Goal: Information Seeking & Learning: Learn about a topic

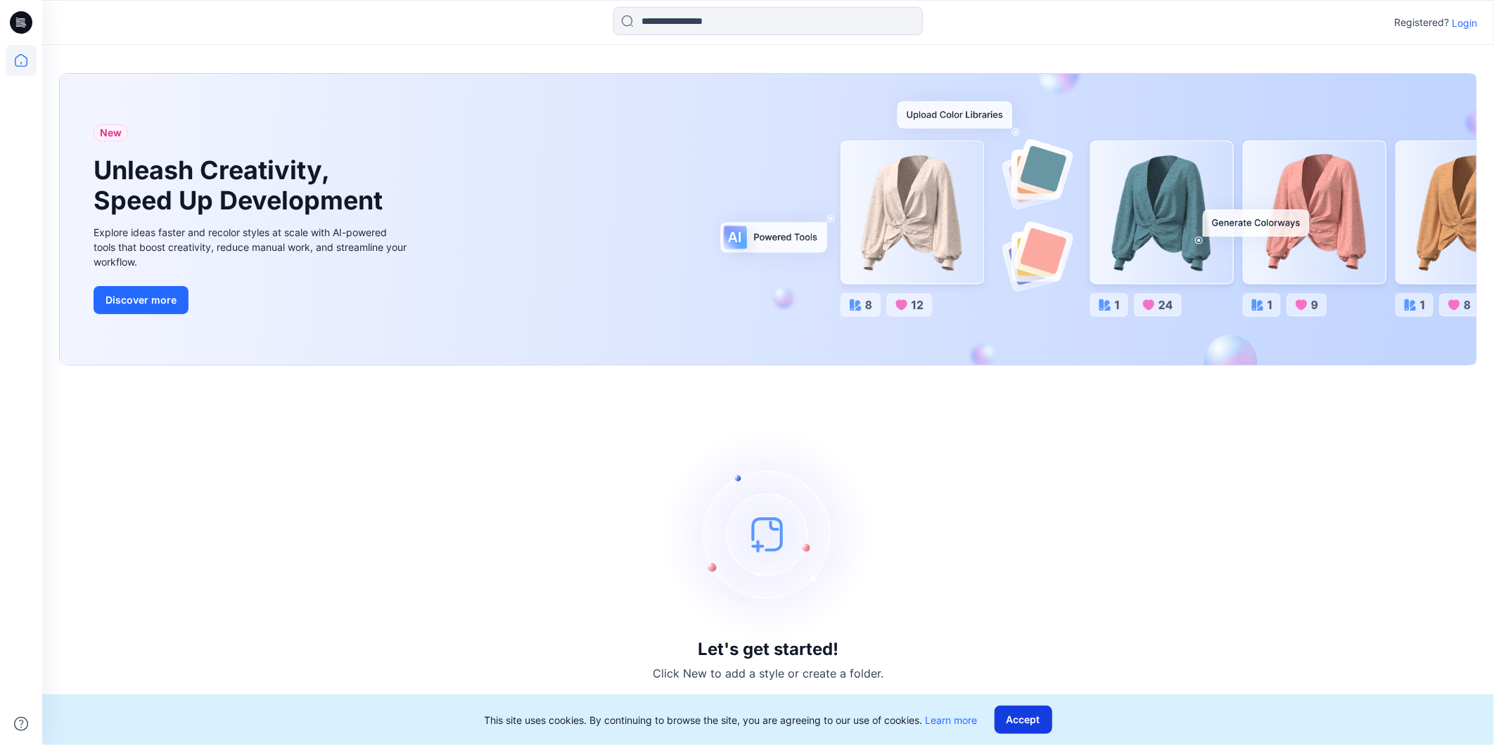
click at [1052, 715] on button "Accept" at bounding box center [1023, 720] width 58 height 28
click at [1470, 25] on p "Login" at bounding box center [1464, 22] width 25 height 15
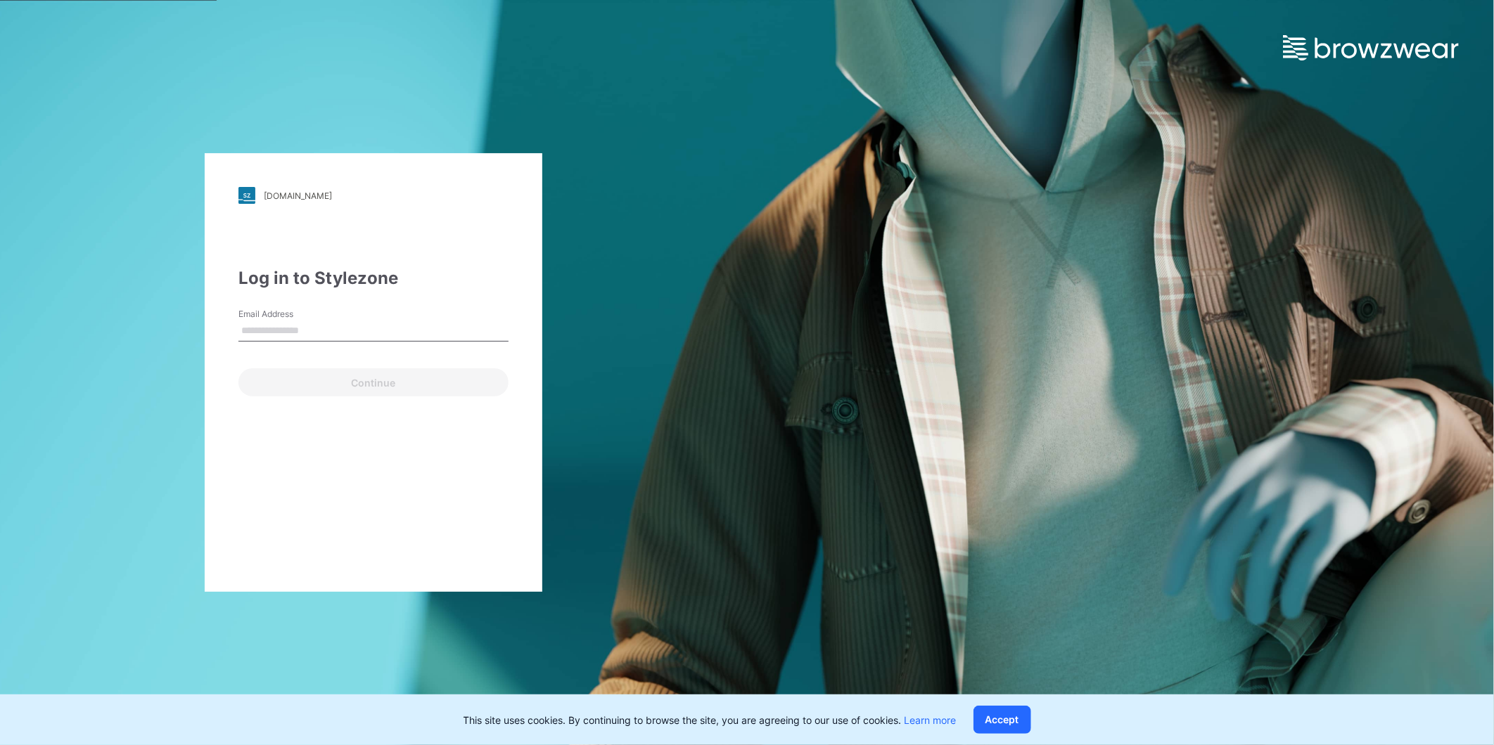
click at [302, 319] on label "Email Address" at bounding box center [287, 314] width 98 height 13
click at [302, 321] on input "Email Address" at bounding box center [373, 331] width 270 height 21
click at [290, 333] on input "Email Address" at bounding box center [373, 331] width 270 height 21
type input "**********"
click at [342, 381] on button "Continue" at bounding box center [373, 383] width 270 height 28
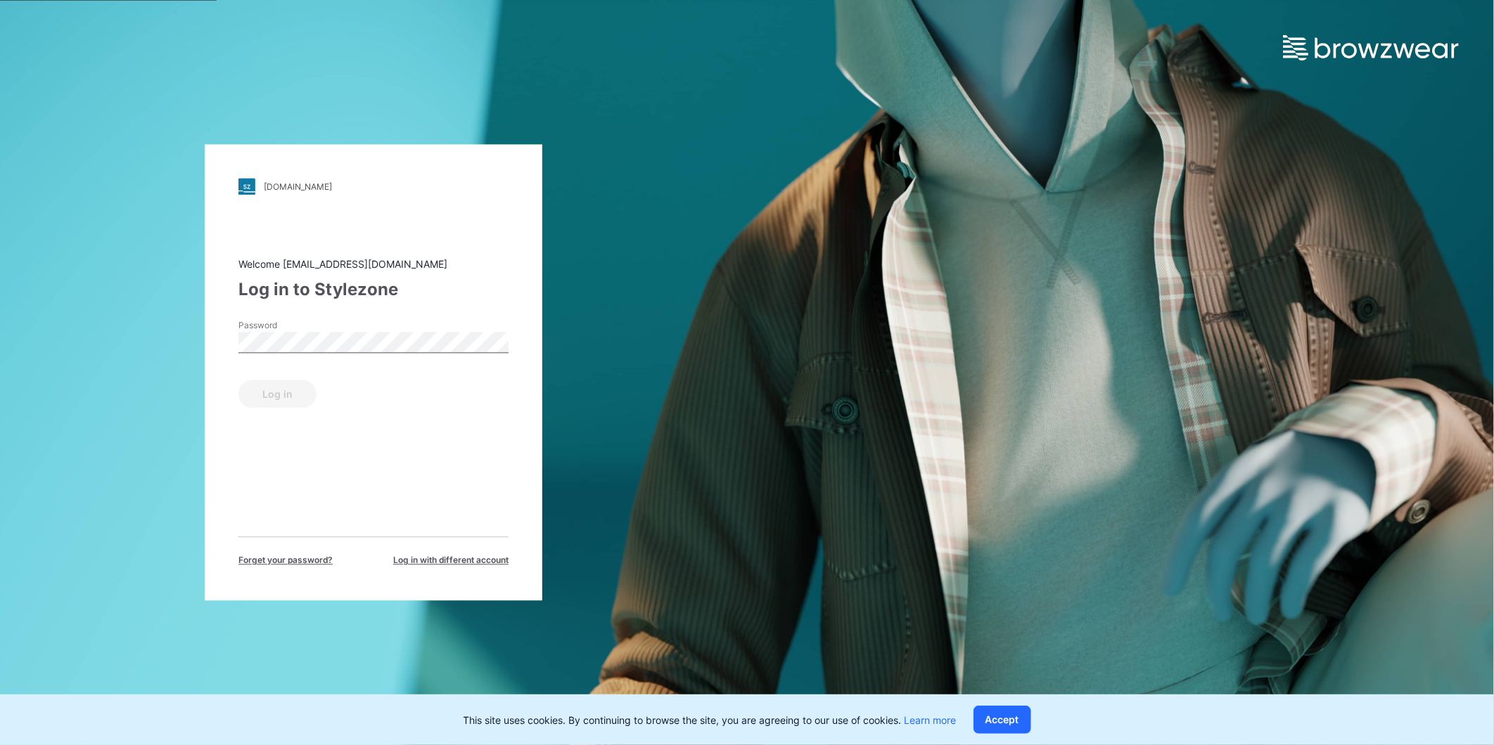
click at [288, 327] on label "Password" at bounding box center [287, 326] width 98 height 13
click at [238, 380] on button "Log in" at bounding box center [277, 394] width 78 height 28
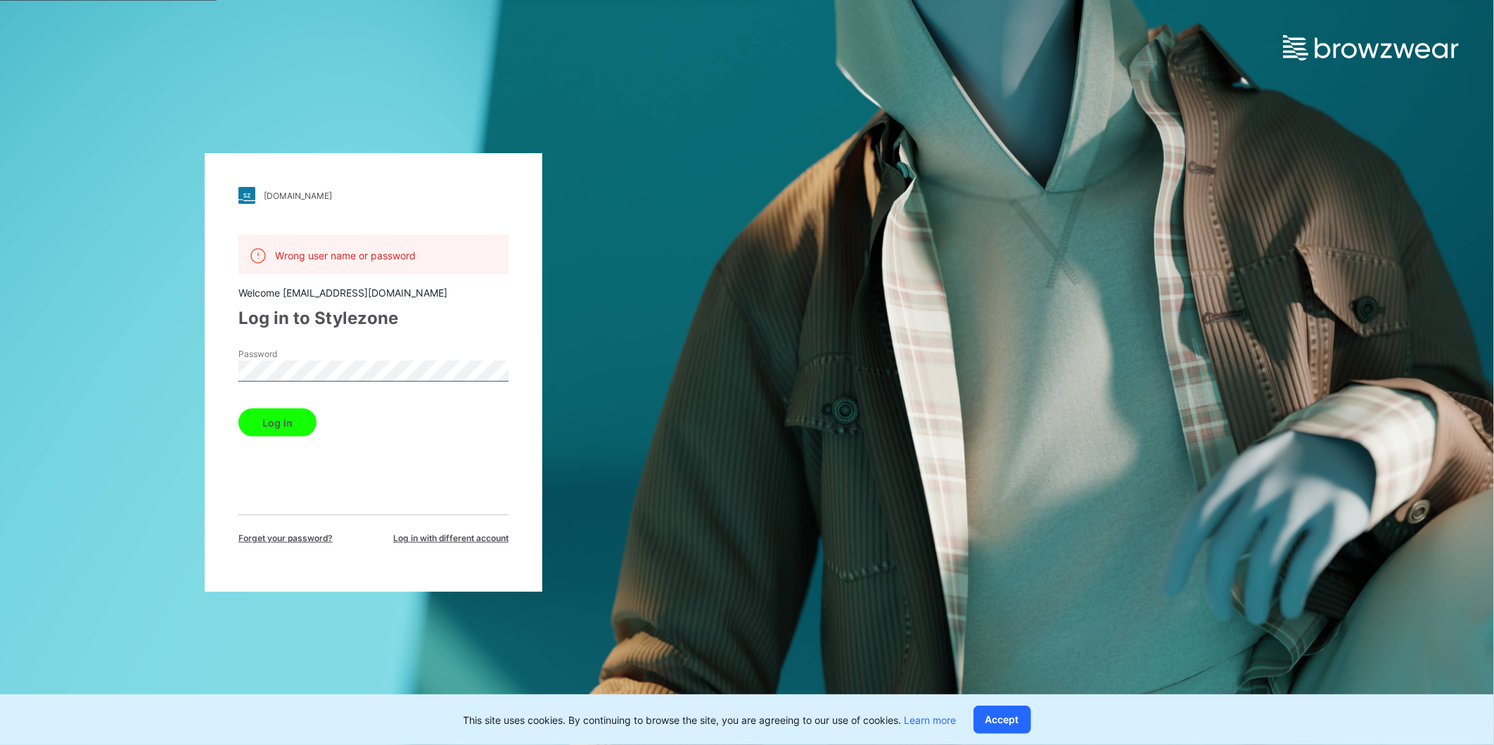
click at [245, 390] on div "Password" at bounding box center [373, 369] width 270 height 42
drag, startPoint x: 245, startPoint y: 390, endPoint x: 248, endPoint y: 382, distance: 8.5
click at [248, 382] on div "Password" at bounding box center [373, 369] width 270 height 42
click at [179, 378] on div "walmart.stylezone.com Loading... Wrong user name or password Welcome gayan@epic…" at bounding box center [373, 372] width 747 height 745
click at [238, 409] on button "Log in" at bounding box center [277, 423] width 78 height 28
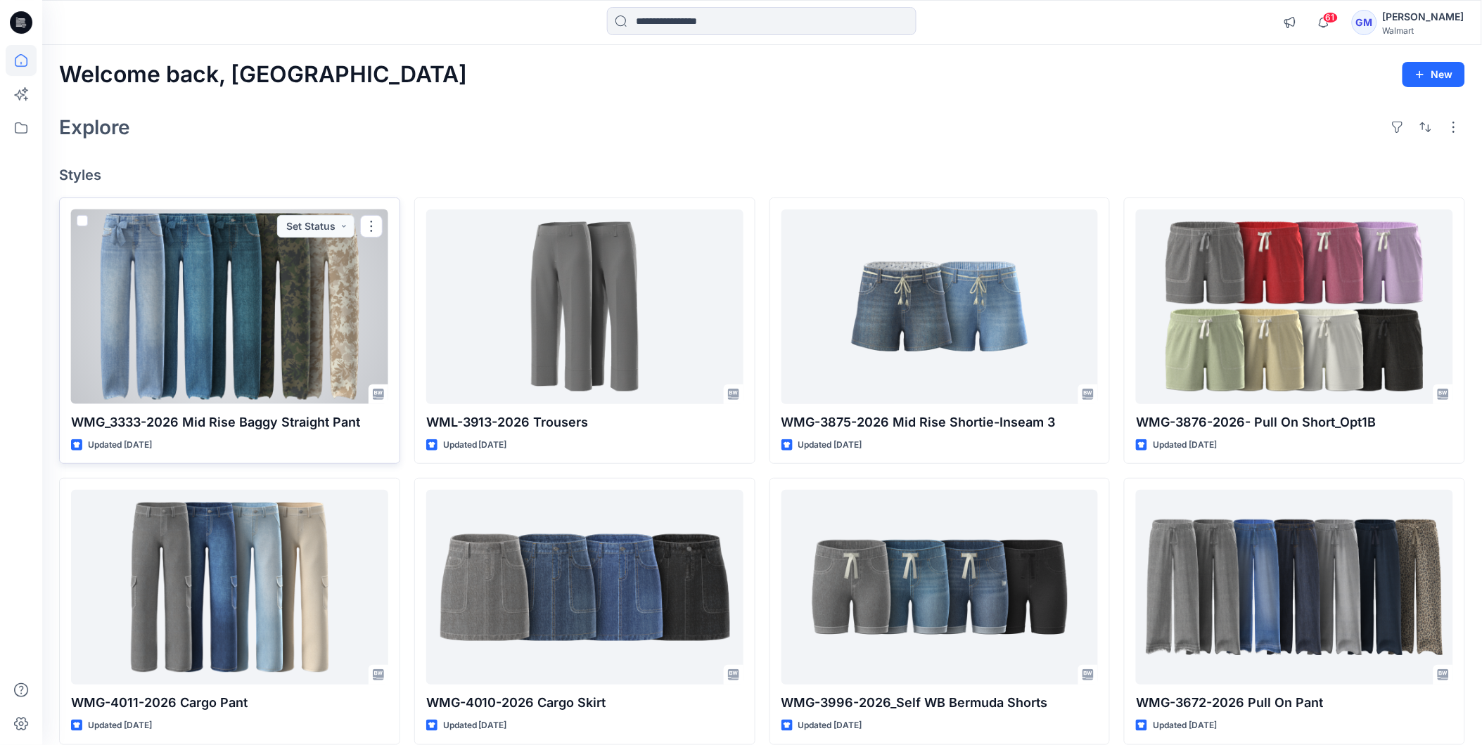
click at [206, 304] on div at bounding box center [229, 307] width 317 height 195
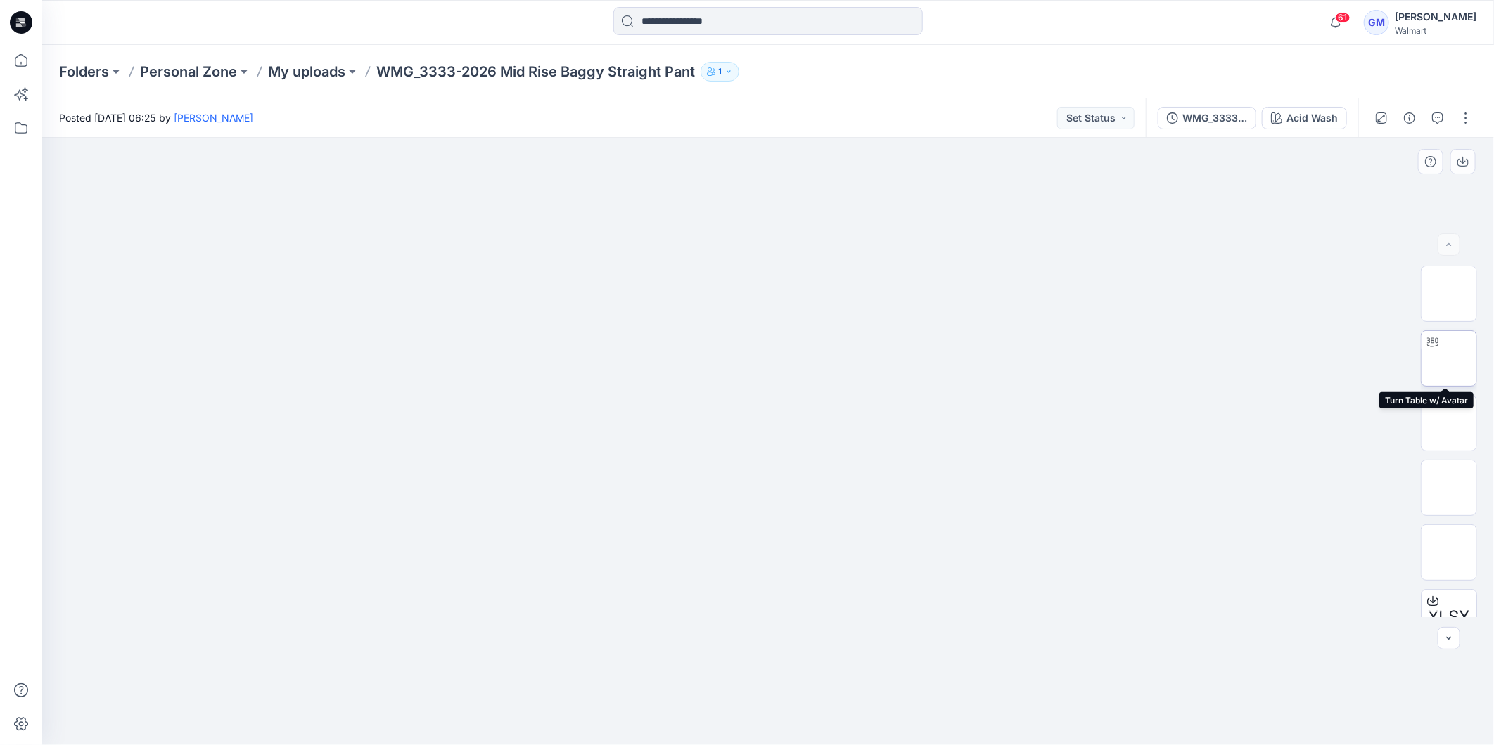
click at [1449, 359] on img at bounding box center [1449, 359] width 0 height 0
click at [1312, 114] on div "Acid Wash" at bounding box center [1311, 117] width 51 height 15
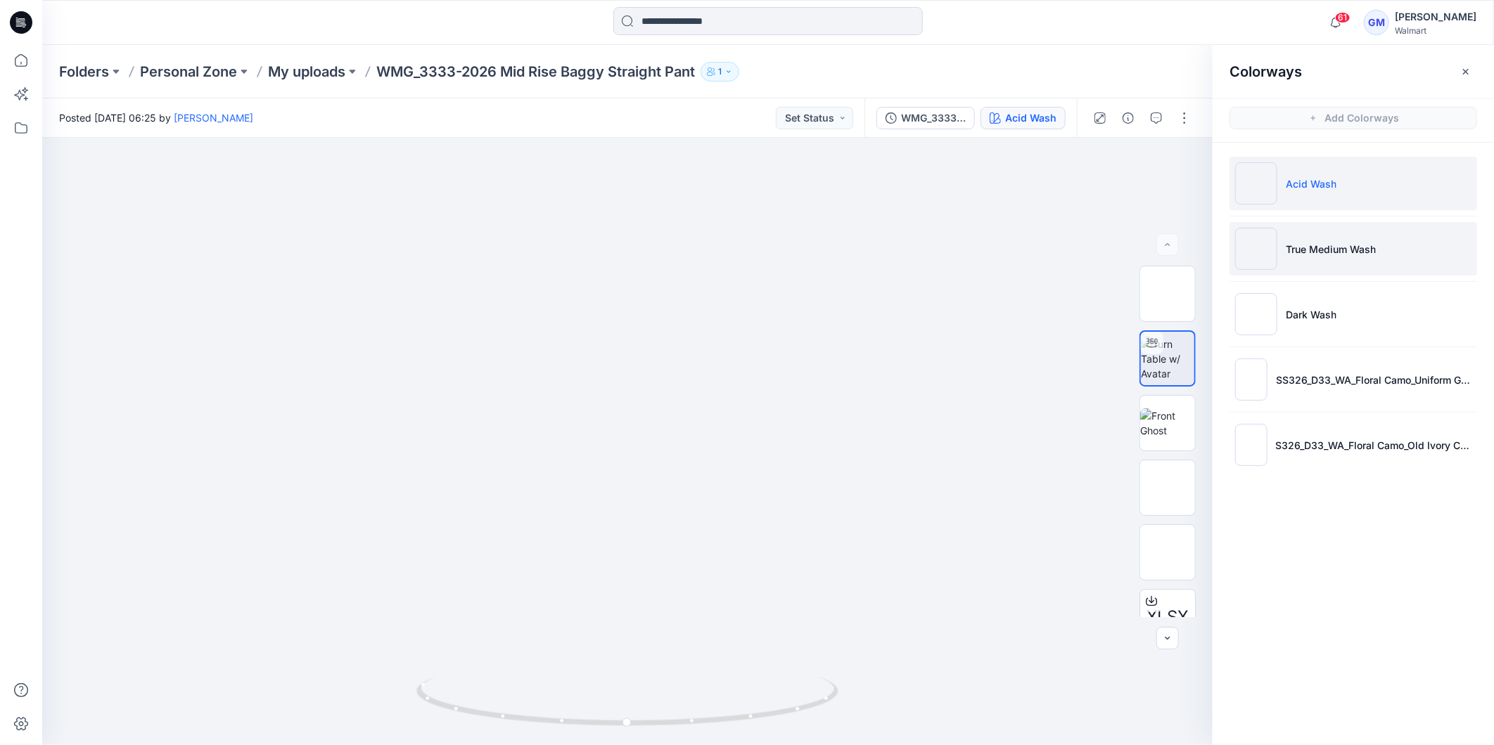
click at [1305, 255] on p "True Medium Wash" at bounding box center [1331, 249] width 90 height 15
click at [1273, 186] on img at bounding box center [1256, 183] width 42 height 42
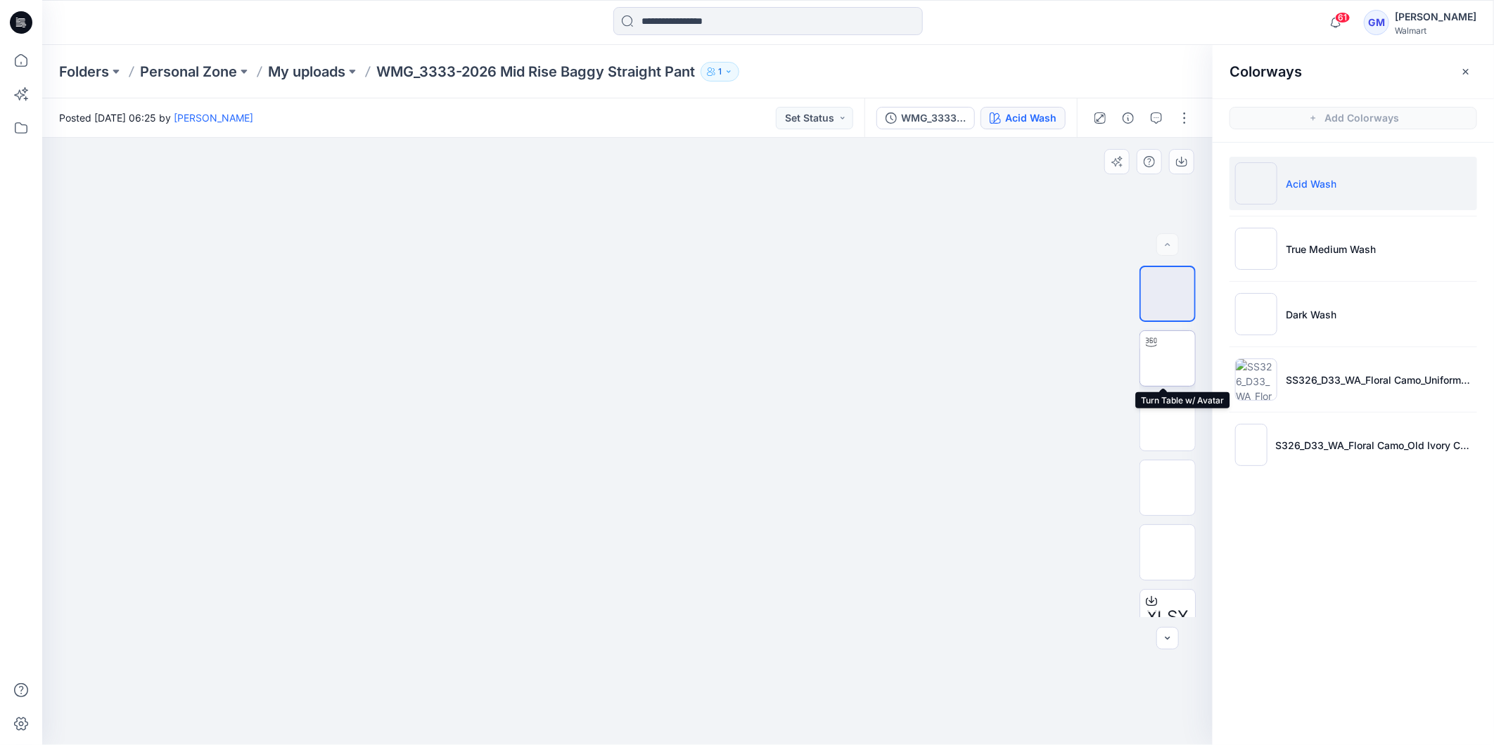
click at [1167, 359] on img at bounding box center [1167, 359] width 0 height 0
drag, startPoint x: 673, startPoint y: 725, endPoint x: 551, endPoint y: 702, distance: 124.6
click at [549, 702] on icon at bounding box center [628, 703] width 425 height 53
drag, startPoint x: 566, startPoint y: 747, endPoint x: 792, endPoint y: 691, distance: 232.5
click at [792, 691] on div at bounding box center [627, 710] width 422 height 70
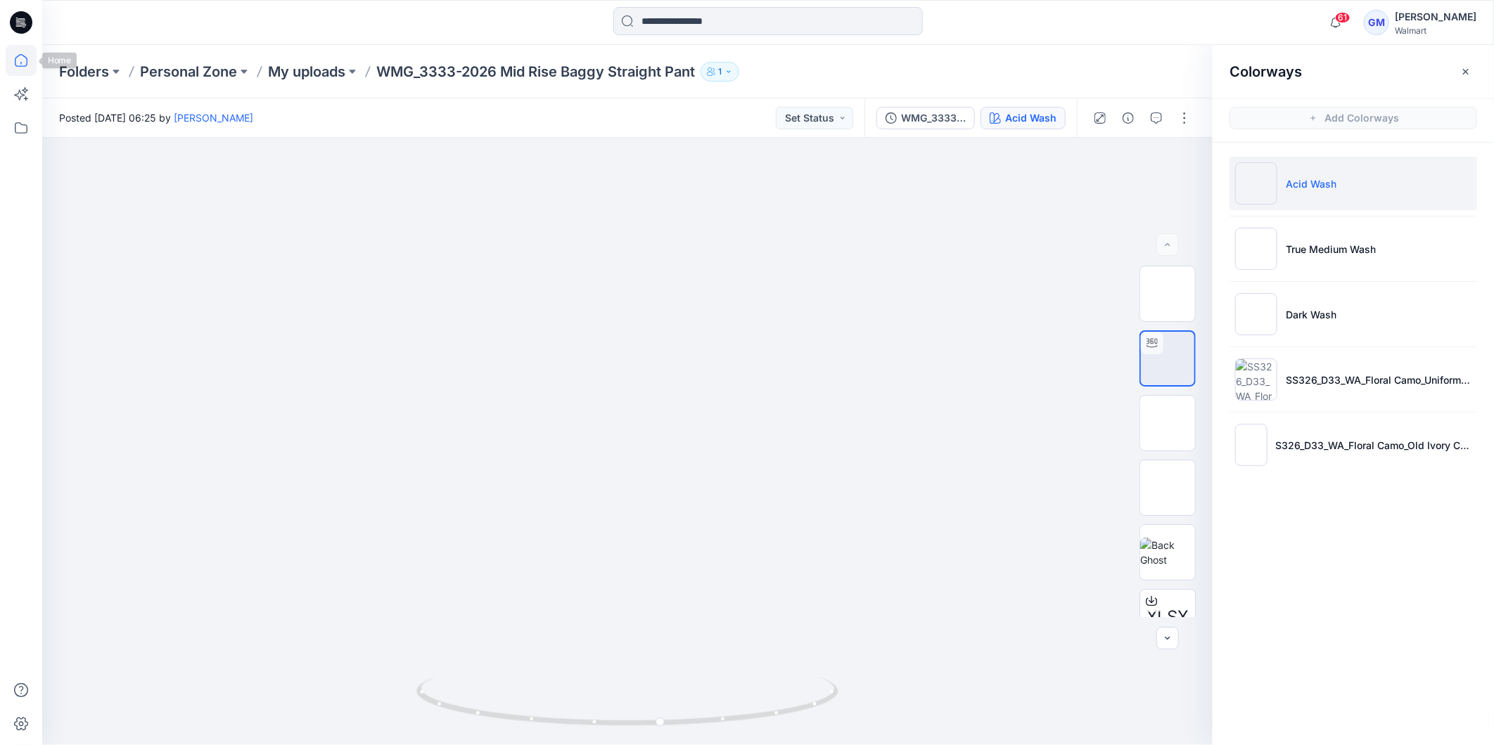
click at [19, 57] on icon at bounding box center [21, 60] width 31 height 31
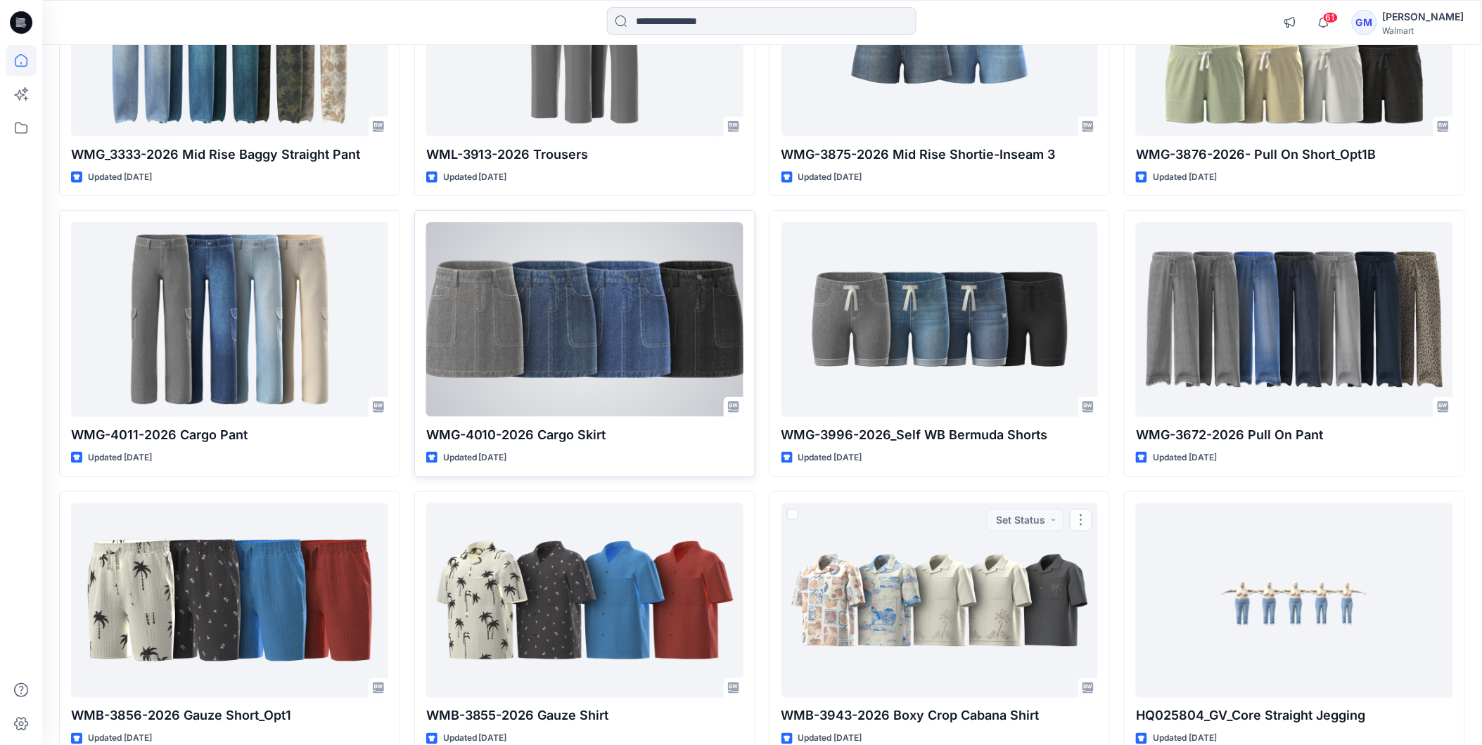
scroll to position [254, 0]
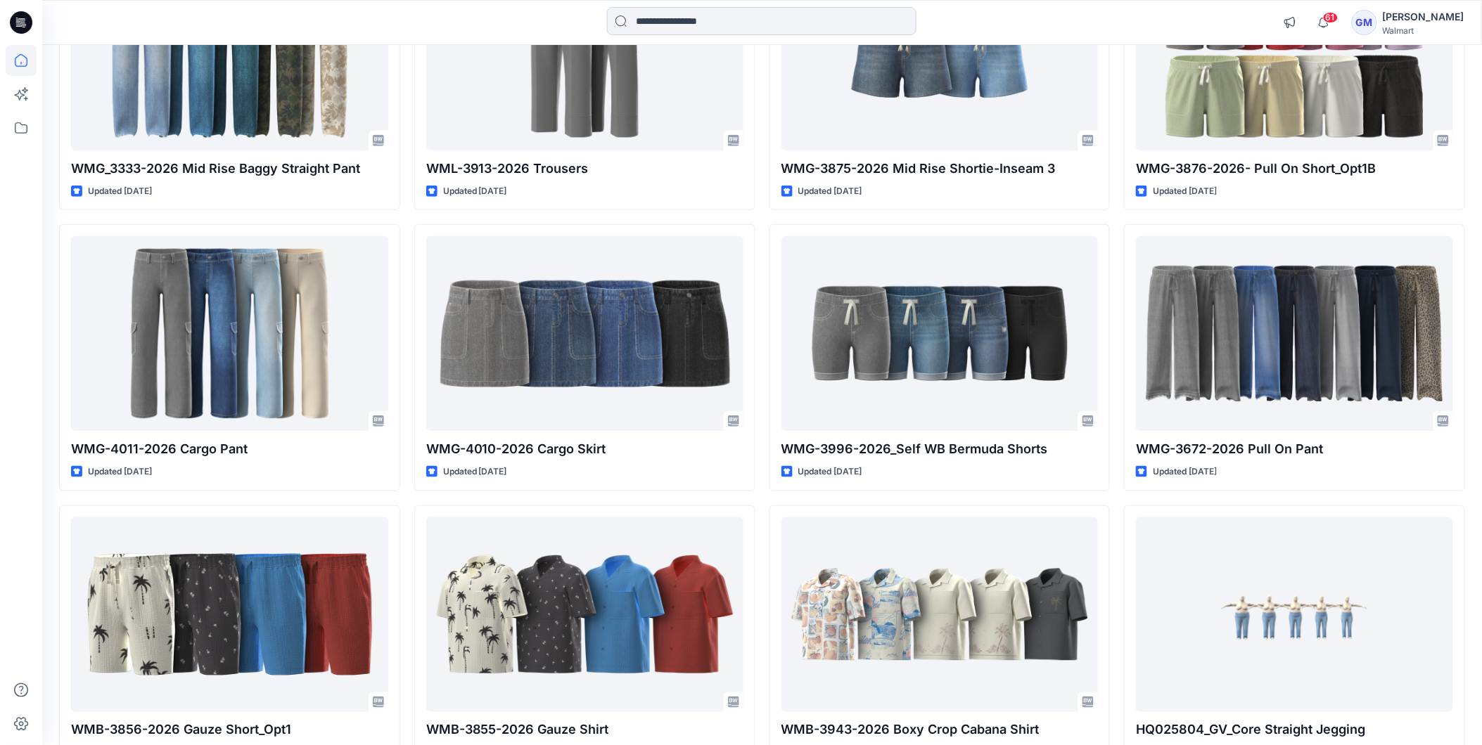
click at [688, 18] on input at bounding box center [761, 21] width 309 height 28
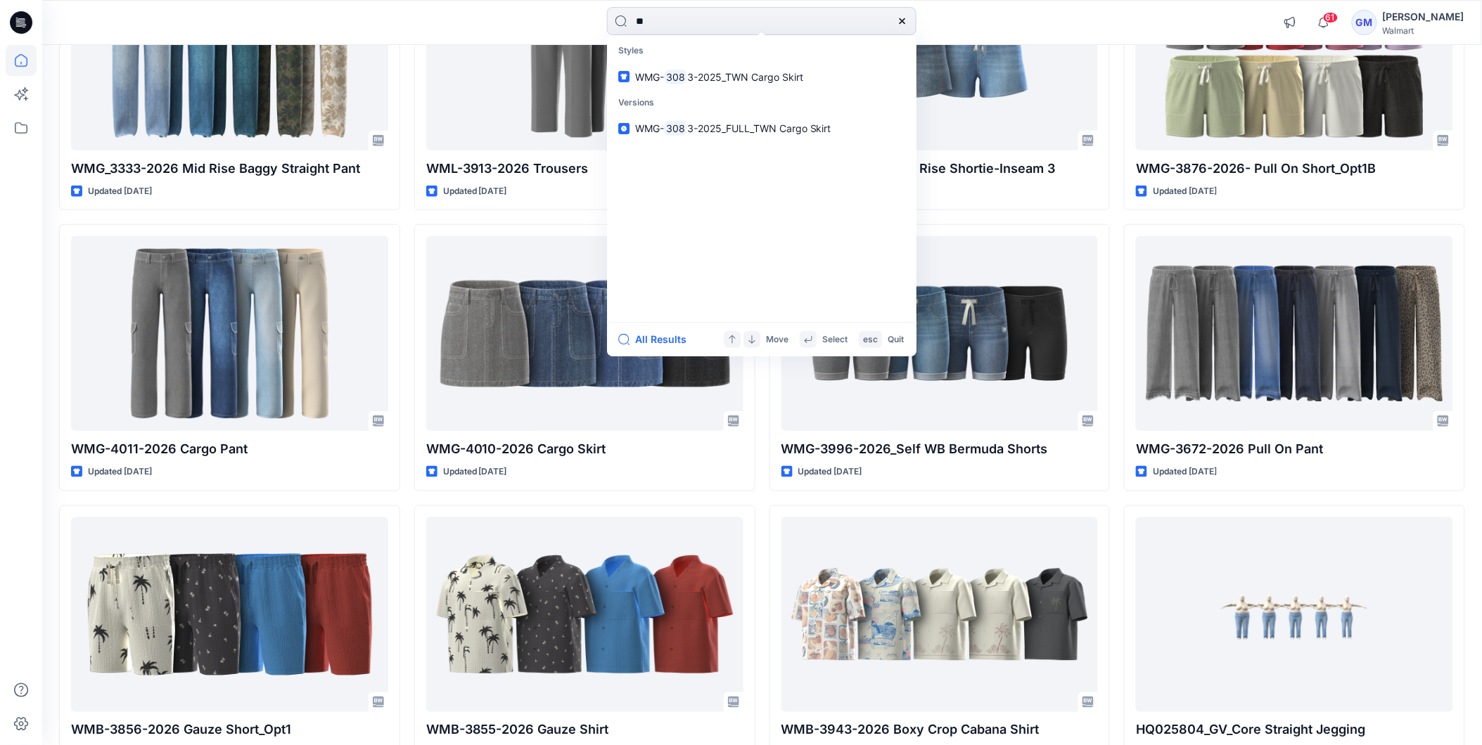
type input "*"
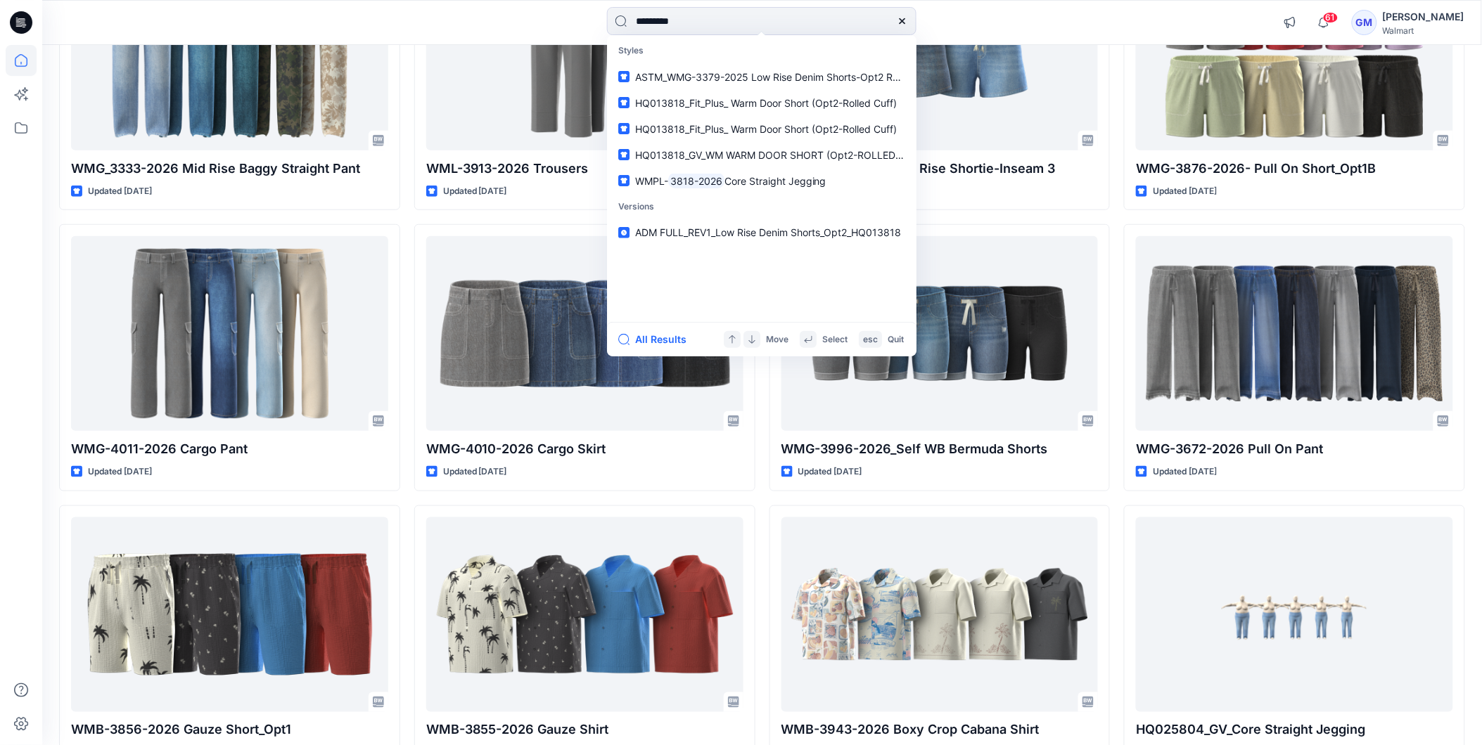
type input "*********"
click at [659, 338] on button "All Results" at bounding box center [656, 339] width 77 height 17
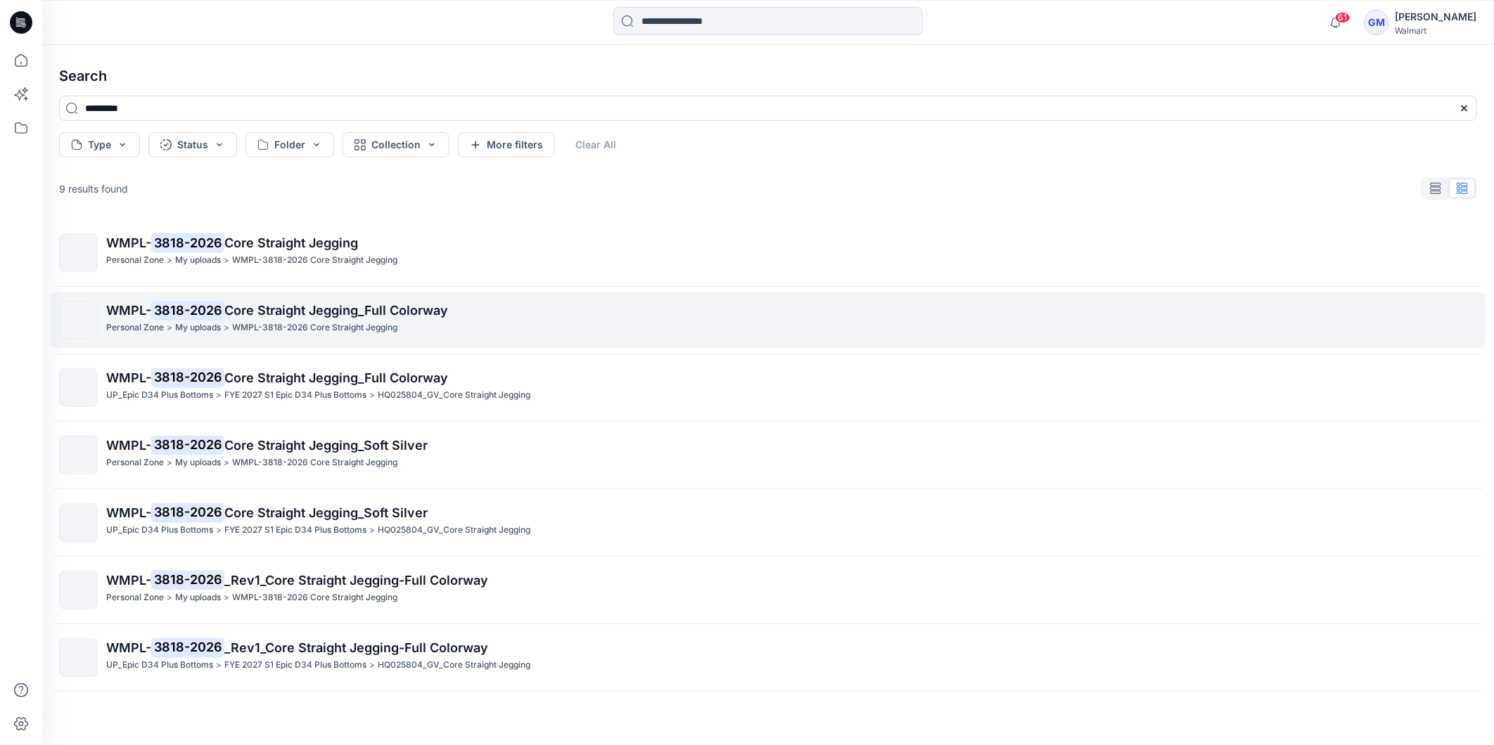
click at [269, 294] on link "WMPL- 3818-2026 Core Straight Jegging_Full Colorway Personal Zone > My uploads …" at bounding box center [768, 321] width 1435 height 56
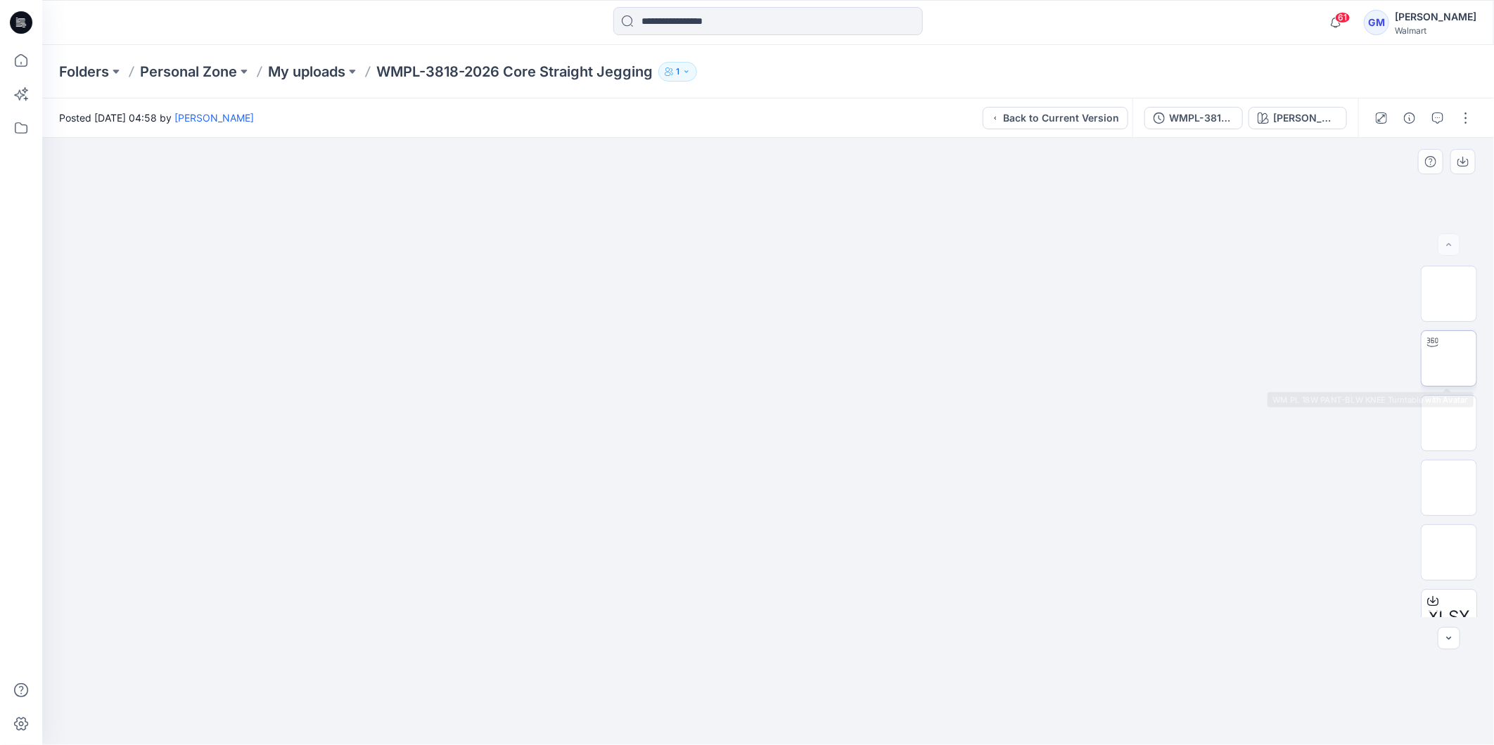
click at [1449, 359] on img at bounding box center [1449, 359] width 0 height 0
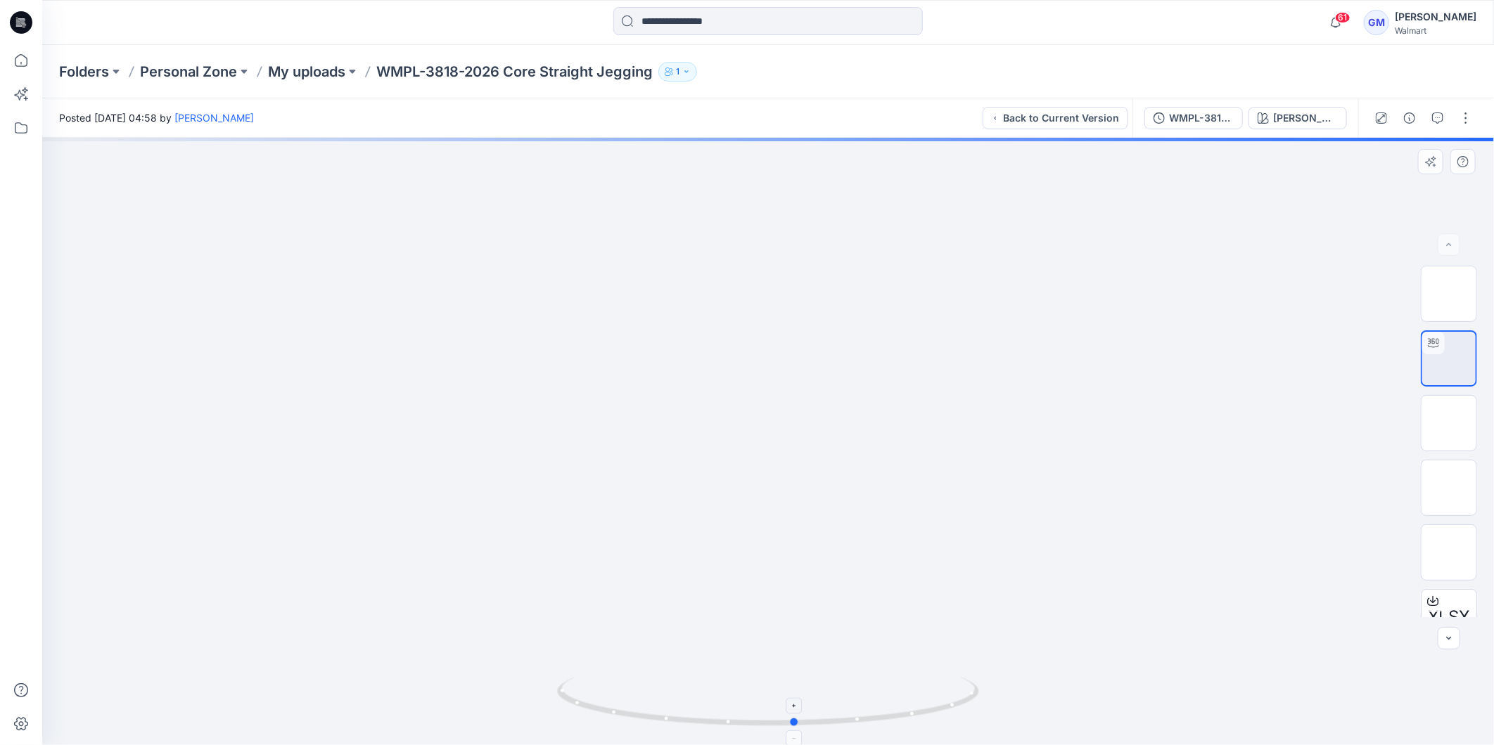
drag, startPoint x: 930, startPoint y: 703, endPoint x: 966, endPoint y: 697, distance: 36.4
click at [966, 697] on icon at bounding box center [769, 703] width 425 height 53
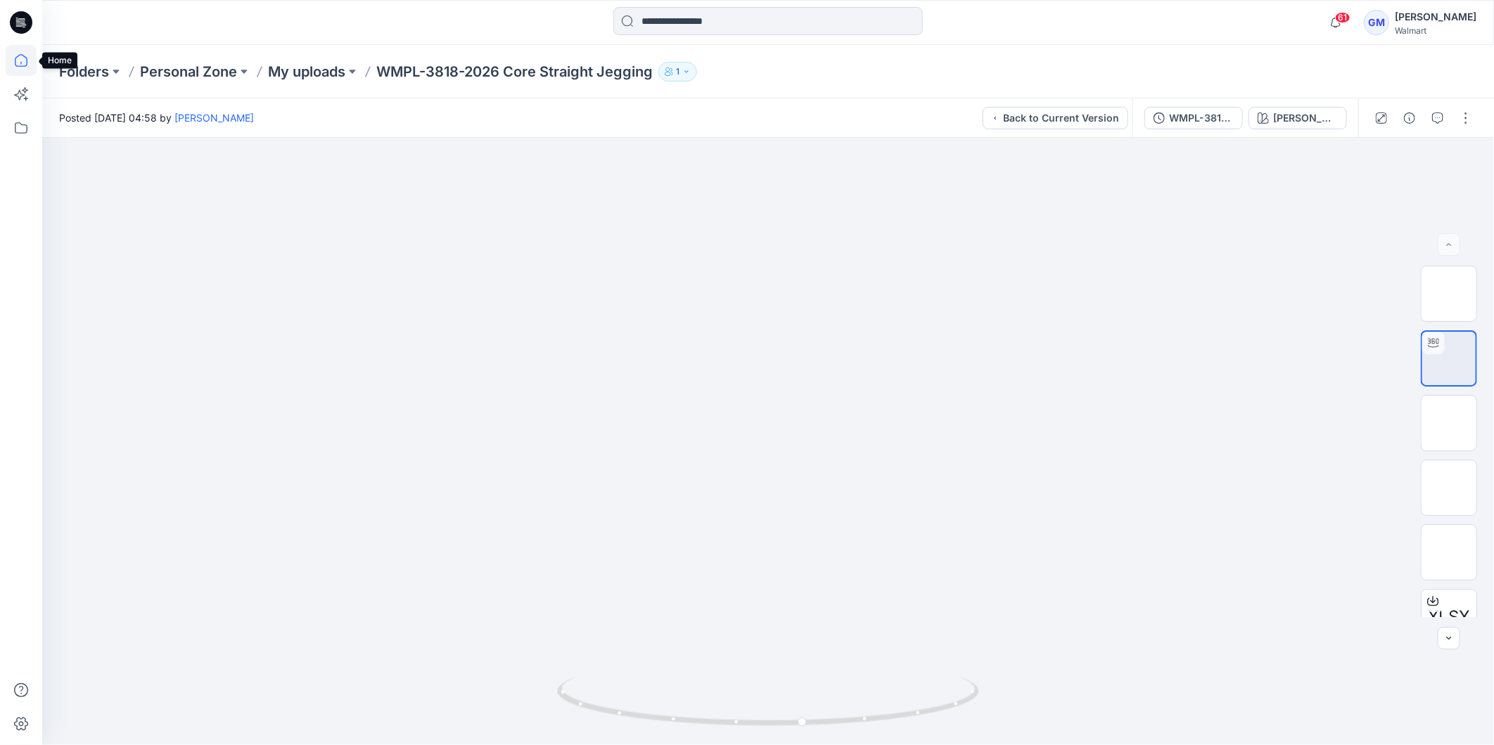
click at [15, 53] on icon at bounding box center [21, 60] width 31 height 31
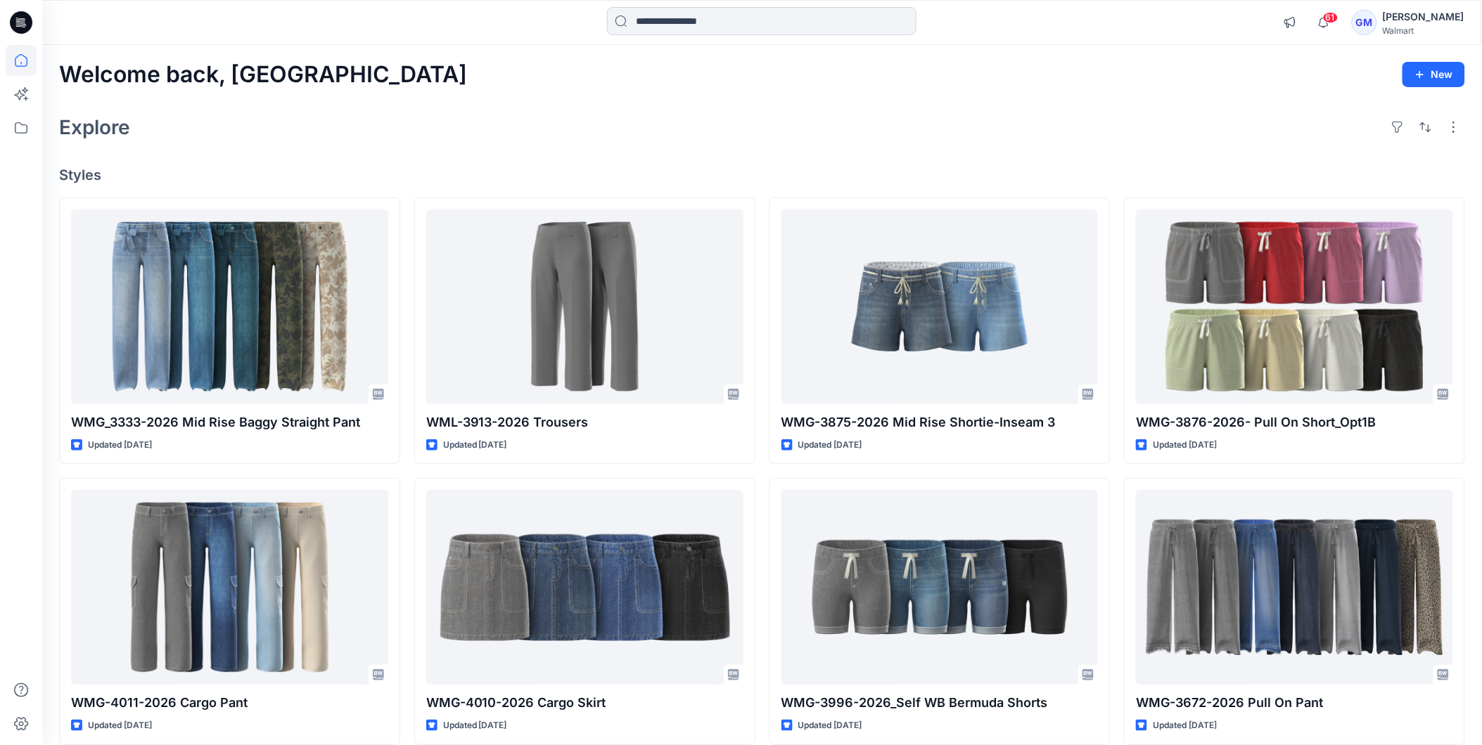
click at [672, 8] on input at bounding box center [761, 21] width 309 height 28
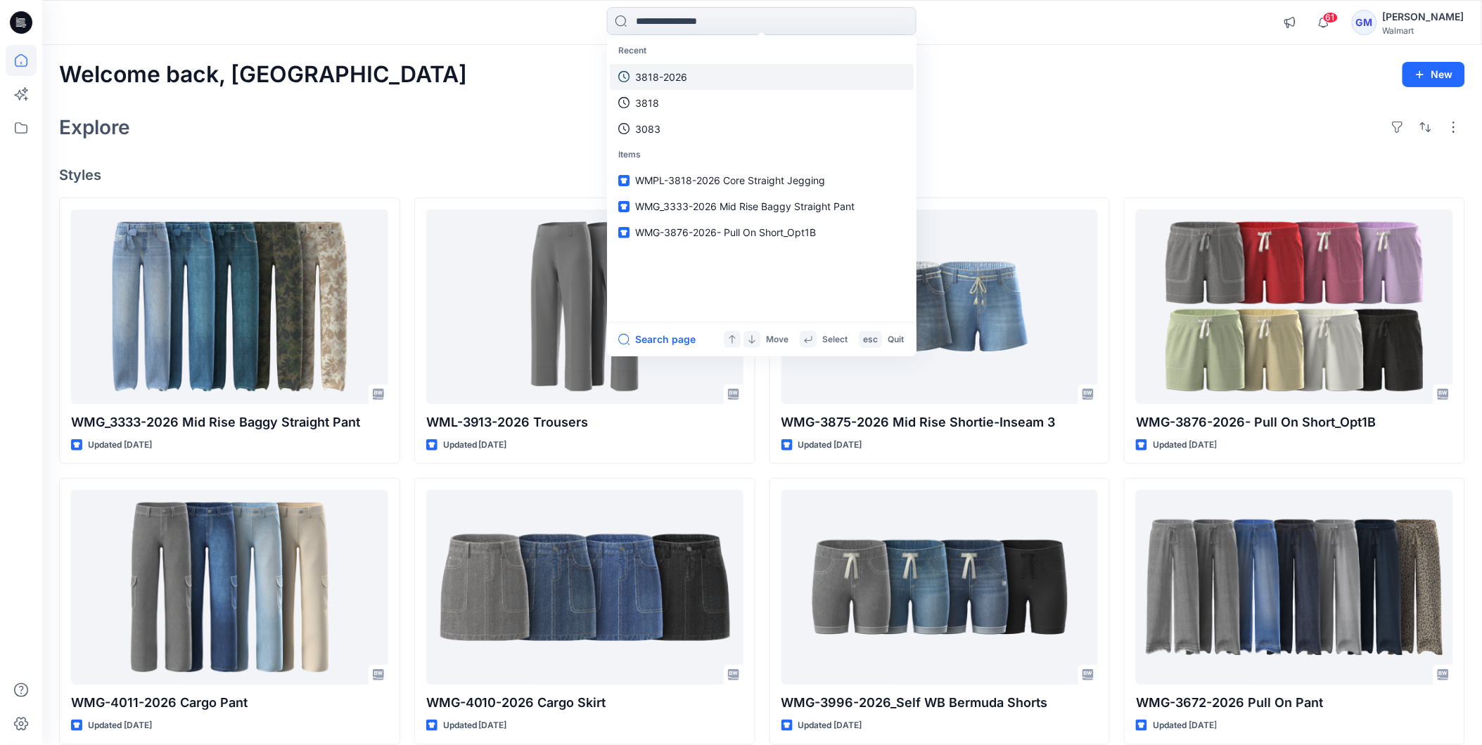
click at [664, 70] on p "3818-2026" at bounding box center [661, 77] width 52 height 15
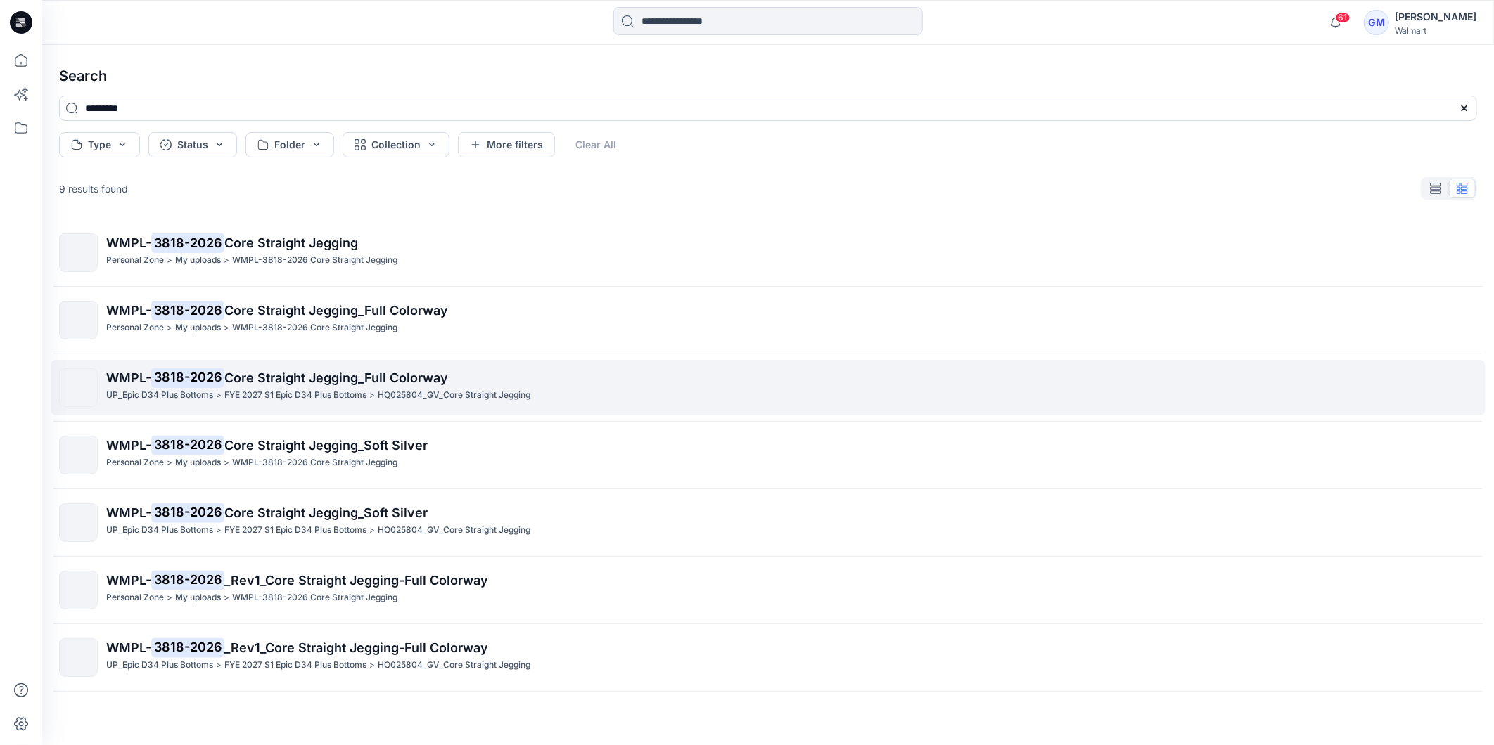
click at [298, 389] on p "FYE 2027 S1 Epic D34 Plus Bottoms" at bounding box center [295, 395] width 142 height 15
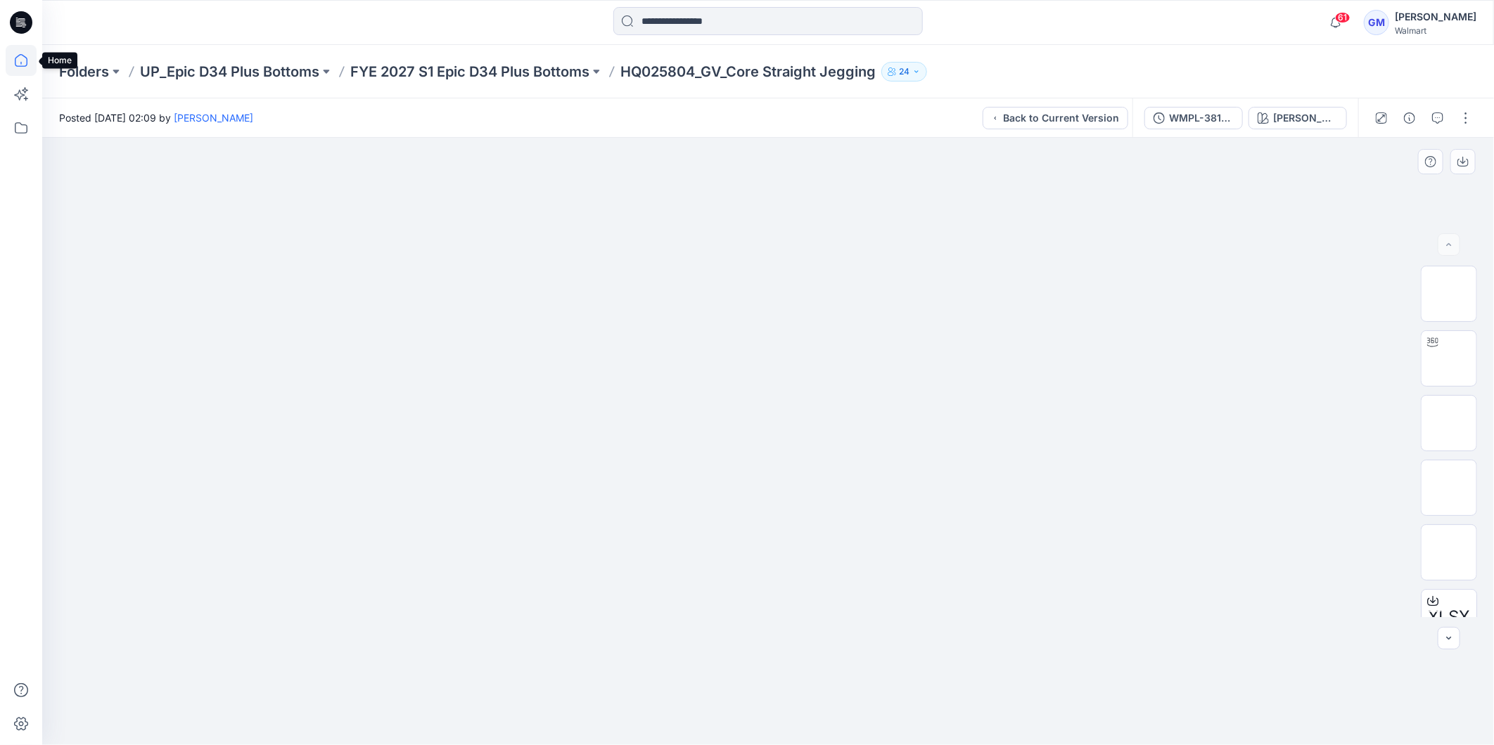
click at [23, 50] on icon at bounding box center [21, 60] width 31 height 31
